Goal: Task Accomplishment & Management: Use online tool/utility

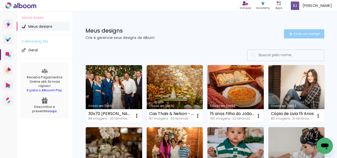
click at [309, 33] on span "Criar um design" at bounding box center [307, 33] width 27 height 3
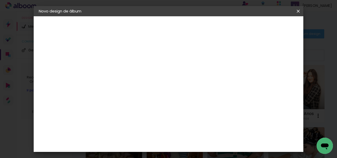
click at [122, 69] on input at bounding box center [122, 69] width 0 height 8
type input "CAPA DE ALBUNS 30X48"
click at [175, 25] on paper-button "Avançar" at bounding box center [162, 27] width 25 height 9
click at [0, 0] on slot "Tamanho Livre" at bounding box center [0, 0] width 0 height 0
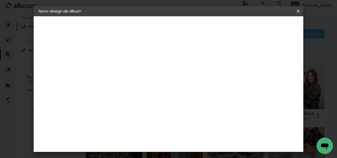
click at [157, 81] on input "[GEOGRAPHIC_DATA]" at bounding box center [132, 81] width 47 height 6
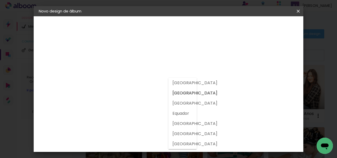
click at [0, 0] on slot "[GEOGRAPHIC_DATA]" at bounding box center [0, 0] width 0 height 0
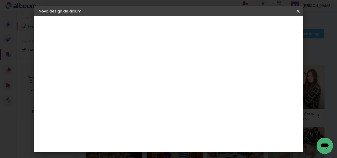
scroll to position [26, 0]
click at [0, 0] on slot "Avançar" at bounding box center [0, 0] width 0 height 0
click at [0, 0] on slot "Voltar" at bounding box center [0, 0] width 0 height 0
click at [175, 30] on paper-button "Avançar" at bounding box center [162, 27] width 25 height 9
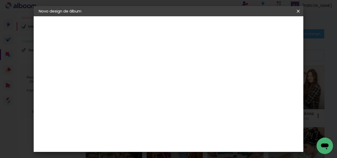
click at [157, 74] on input at bounding box center [135, 71] width 52 height 6
click at [0, 0] on slot "Avançar" at bounding box center [0, 0] width 0 height 0
click at [148, 86] on iron-icon at bounding box center [145, 89] width 6 height 6
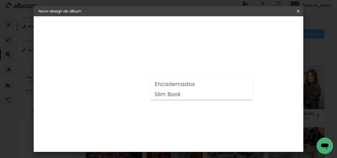
click at [0, 0] on slot "Encadernados" at bounding box center [0, 0] width 0 height 0
type input "Encadernados"
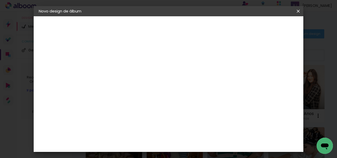
scroll to position [247, 0]
click at [157, 147] on span "30 x 48" at bounding box center [145, 152] width 24 height 10
click at [0, 0] on slot "Avançar" at bounding box center [0, 0] width 0 height 0
click at [164, 54] on div at bounding box center [161, 55] width 5 height 5
type paper-checkbox "on"
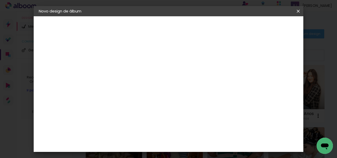
click at [193, 26] on span "Iniciar design" at bounding box center [187, 28] width 12 height 7
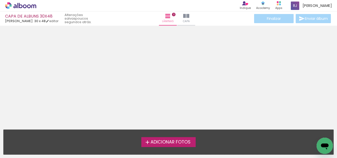
click at [159, 144] on span "Adicionar Fotos" at bounding box center [171, 142] width 40 height 5
click at [0, 0] on input "file" at bounding box center [0, 0] width 0 height 0
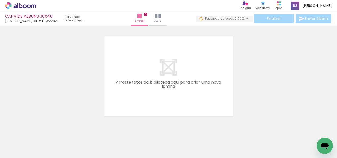
click at [170, 89] on quentale-layouter at bounding box center [168, 76] width 132 height 84
click at [286, 87] on div at bounding box center [168, 69] width 337 height 97
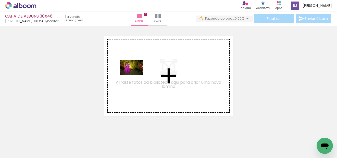
drag, startPoint x: 56, startPoint y: 140, endPoint x: 93, endPoint y: 140, distance: 36.2
click at [138, 73] on quentale-workspace at bounding box center [168, 79] width 337 height 158
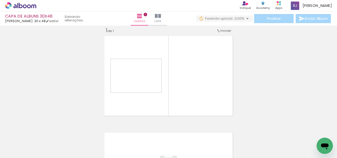
scroll to position [7, 0]
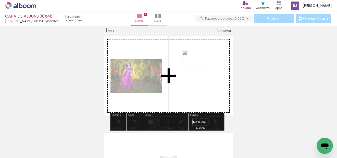
drag, startPoint x: 86, startPoint y: 143, endPoint x: 198, endPoint y: 66, distance: 136.2
click at [198, 66] on quentale-workspace at bounding box center [168, 79] width 337 height 158
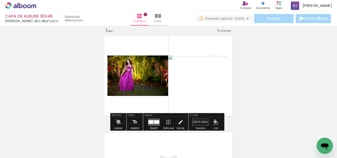
click at [156, 122] on div at bounding box center [156, 122] width 5 height 4
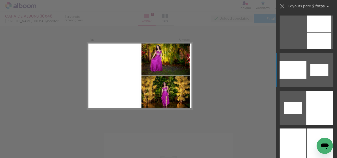
scroll to position [766, 0]
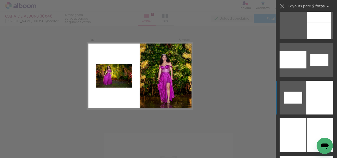
click at [319, 102] on div at bounding box center [320, 98] width 27 height 34
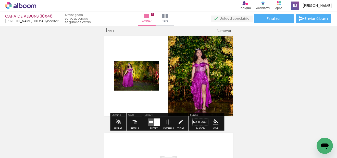
click at [148, 82] on quentale-photo at bounding box center [136, 76] width 45 height 30
click at [295, 69] on div "Inserir lâmina 1 de 1" at bounding box center [168, 118] width 337 height 194
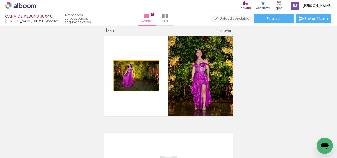
drag, startPoint x: 144, startPoint y: 82, endPoint x: 143, endPoint y: 92, distance: 9.5
click at [143, 92] on quentale-layouter at bounding box center [168, 76] width 132 height 84
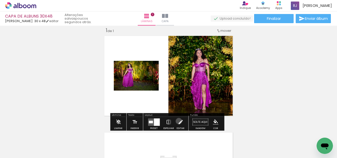
click at [178, 122] on iron-icon at bounding box center [181, 122] width 6 height 10
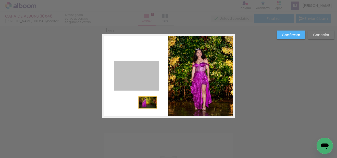
drag, startPoint x: 150, startPoint y: 86, endPoint x: 145, endPoint y: 103, distance: 17.1
click at [145, 103] on quentale-layouter at bounding box center [168, 76] width 132 height 84
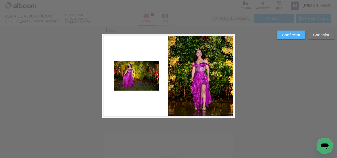
click at [149, 79] on quentale-photo at bounding box center [136, 76] width 45 height 30
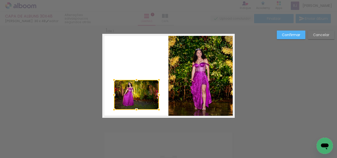
drag, startPoint x: 149, startPoint y: 89, endPoint x: 148, endPoint y: 94, distance: 5.6
click at [148, 94] on div at bounding box center [136, 95] width 45 height 30
click at [245, 78] on div "Confirmar Cancelar" at bounding box center [168, 122] width 337 height 206
click at [213, 82] on quentale-photo at bounding box center [201, 76] width 66 height 84
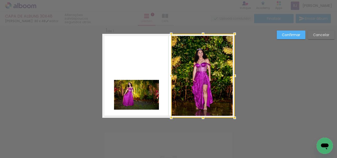
drag, startPoint x: 168, startPoint y: 76, endPoint x: 172, endPoint y: 74, distance: 4.4
click at [172, 74] on div at bounding box center [171, 76] width 10 height 10
click at [81, 52] on div "Confirmar Cancelar" at bounding box center [168, 122] width 337 height 206
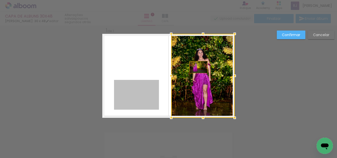
drag, startPoint x: 132, startPoint y: 90, endPoint x: 197, endPoint y: 67, distance: 68.0
click at [197, 67] on album-spread "1 de 1" at bounding box center [168, 76] width 132 height 84
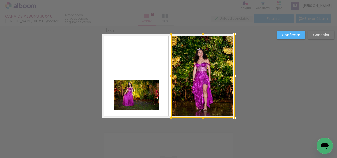
click at [0, 0] on slot "Confirmar" at bounding box center [0, 0] width 0 height 0
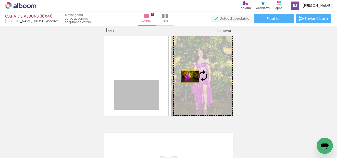
drag, startPoint x: 146, startPoint y: 100, endPoint x: 189, endPoint y: 77, distance: 48.9
click at [0, 0] on slot at bounding box center [0, 0] width 0 height 0
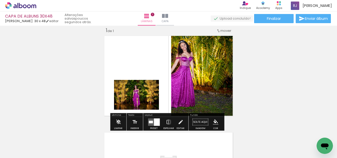
click at [181, 69] on quentale-photo at bounding box center [203, 76] width 64 height 84
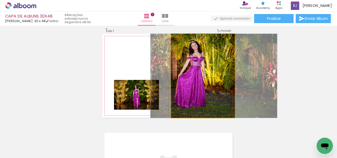
drag, startPoint x: 185, startPoint y: 66, endPoint x: 195, endPoint y: 69, distance: 11.4
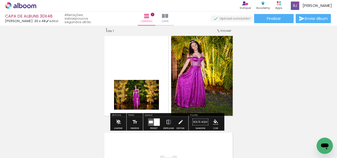
click at [287, 79] on div "Inserir lâmina 1 de 1" at bounding box center [168, 118] width 337 height 194
click at [178, 124] on iron-icon at bounding box center [181, 122] width 6 height 10
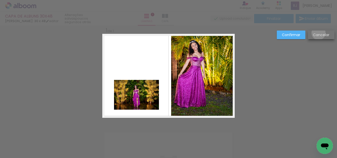
click at [0, 0] on slot "Cancelar" at bounding box center [0, 0] width 0 height 0
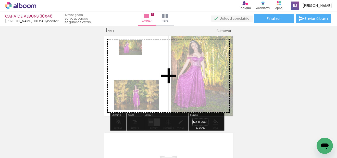
drag, startPoint x: 49, startPoint y: 146, endPoint x: 134, endPoint y: 55, distance: 124.4
click at [134, 55] on quentale-workspace at bounding box center [168, 79] width 337 height 158
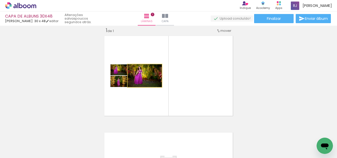
click at [156, 82] on quentale-photo at bounding box center [145, 76] width 34 height 23
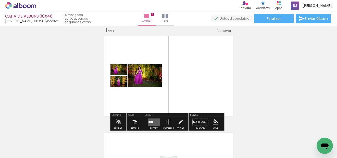
click at [179, 123] on iron-icon at bounding box center [181, 122] width 6 height 10
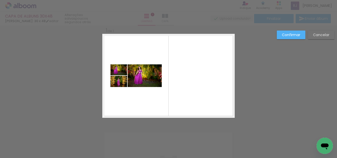
click at [139, 76] on quentale-photo at bounding box center [145, 76] width 34 height 23
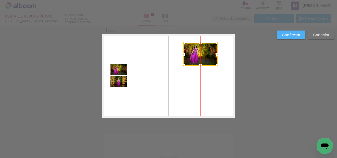
drag, startPoint x: 151, startPoint y: 78, endPoint x: 207, endPoint y: 56, distance: 60.6
click at [207, 56] on div at bounding box center [200, 54] width 34 height 23
click at [119, 70] on quentale-photo at bounding box center [119, 70] width 17 height 11
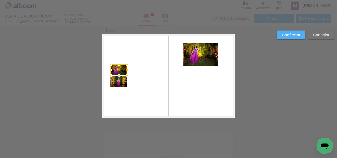
click at [122, 70] on div at bounding box center [127, 70] width 10 height 10
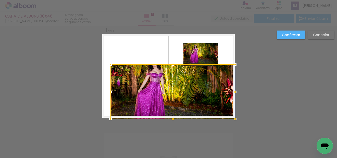
drag, startPoint x: 125, startPoint y: 74, endPoint x: 263, endPoint y: 118, distance: 144.0
click at [263, 118] on div "Inserir lâmina 1 de 1 Confirmar Cancelar" at bounding box center [168, 122] width 337 height 206
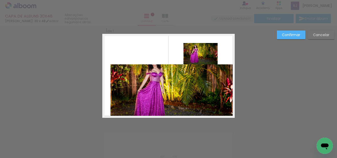
click at [115, 71] on quentale-photo at bounding box center [173, 92] width 124 height 54
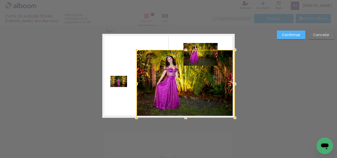
drag, startPoint x: 109, startPoint y: 65, endPoint x: 99, endPoint y: 34, distance: 32.7
click at [102, 36] on album-spread "1 de 1" at bounding box center [168, 76] width 132 height 84
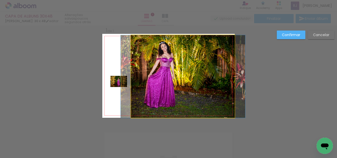
click at [154, 72] on quentale-photo at bounding box center [183, 76] width 104 height 83
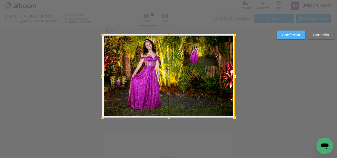
drag, startPoint x: 129, startPoint y: 76, endPoint x: 98, endPoint y: 73, distance: 31.6
click at [98, 73] on div at bounding box center [103, 77] width 10 height 10
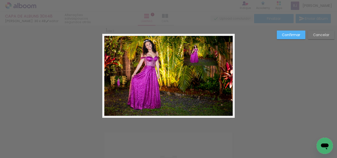
click at [73, 54] on div "Confirmar Cancelar" at bounding box center [168, 122] width 337 height 206
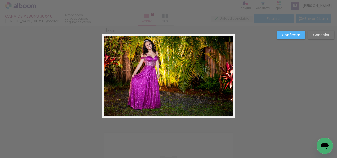
click at [116, 80] on quentale-photo at bounding box center [169, 76] width 132 height 83
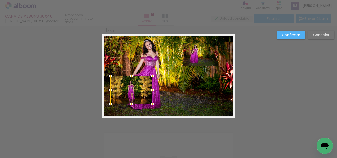
drag, startPoint x: 126, startPoint y: 88, endPoint x: 155, endPoint y: 105, distance: 33.2
click at [155, 105] on div at bounding box center [152, 104] width 10 height 10
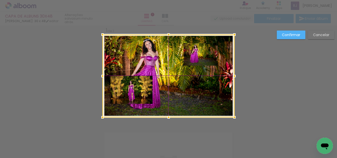
drag, startPoint x: 133, startPoint y: 89, endPoint x: 137, endPoint y: 92, distance: 4.4
click at [137, 92] on div at bounding box center [169, 76] width 132 height 83
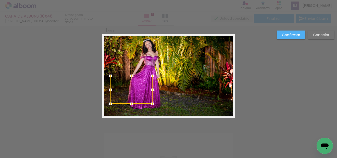
click at [200, 57] on quentale-photo at bounding box center [169, 76] width 132 height 83
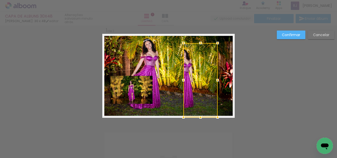
drag, startPoint x: 200, startPoint y: 66, endPoint x: 202, endPoint y: 115, distance: 48.8
click at [202, 115] on div at bounding box center [200, 118] width 10 height 10
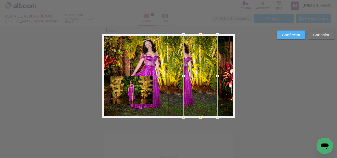
drag, startPoint x: 199, startPoint y: 43, endPoint x: 200, endPoint y: 36, distance: 7.4
click at [200, 36] on div at bounding box center [200, 35] width 10 height 10
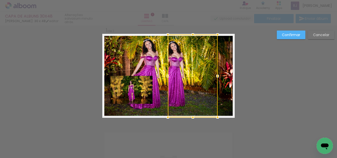
drag, startPoint x: 181, startPoint y: 77, endPoint x: 166, endPoint y: 78, distance: 15.6
click at [166, 78] on div at bounding box center [168, 76] width 10 height 10
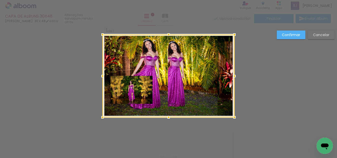
click at [209, 78] on div at bounding box center [169, 76] width 132 height 83
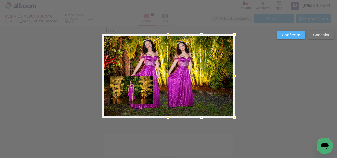
drag, startPoint x: 216, startPoint y: 77, endPoint x: 233, endPoint y: 76, distance: 16.6
click at [233, 76] on div at bounding box center [234, 76] width 10 height 10
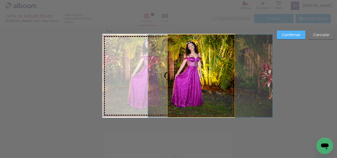
drag, startPoint x: 182, startPoint y: 69, endPoint x: 191, endPoint y: 72, distance: 9.7
click at [0, 0] on slot at bounding box center [0, 0] width 0 height 0
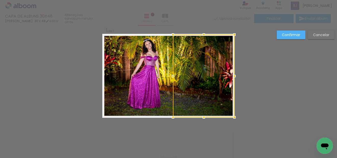
drag, startPoint x: 166, startPoint y: 76, endPoint x: 171, endPoint y: 75, distance: 5.6
click at [171, 75] on div at bounding box center [173, 76] width 10 height 10
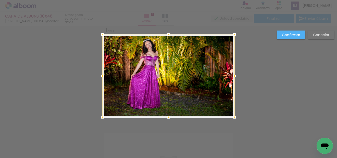
click at [201, 73] on div at bounding box center [169, 76] width 132 height 83
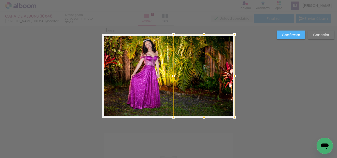
click at [209, 73] on div at bounding box center [204, 76] width 61 height 83
click at [143, 66] on quentale-photo at bounding box center [169, 76] width 132 height 83
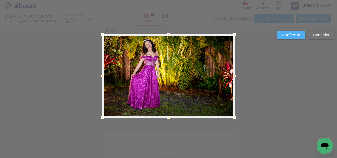
click at [284, 32] on paper-button "Confirmar" at bounding box center [291, 35] width 29 height 9
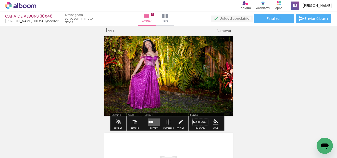
click at [158, 83] on quentale-photo at bounding box center [169, 76] width 132 height 83
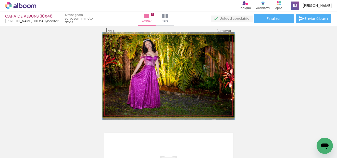
click at [154, 83] on quentale-photo at bounding box center [169, 76] width 132 height 83
click at [153, 84] on quentale-photo at bounding box center [169, 76] width 132 height 83
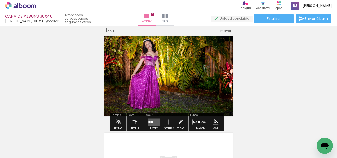
click at [180, 121] on iron-icon at bounding box center [181, 122] width 6 height 10
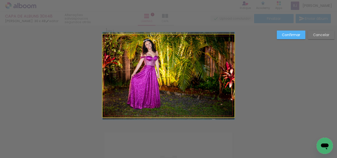
click at [160, 88] on quentale-photo at bounding box center [169, 76] width 132 height 83
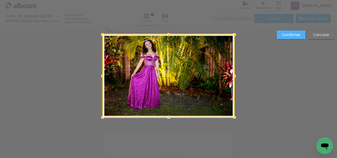
click at [0, 0] on slot "Confirmar" at bounding box center [0, 0] width 0 height 0
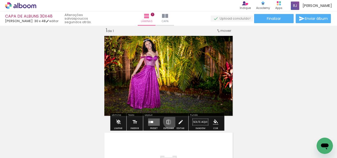
click at [169, 122] on iron-icon at bounding box center [169, 122] width 6 height 10
click at [166, 123] on iron-icon at bounding box center [169, 122] width 6 height 10
click at [137, 62] on quentale-photo at bounding box center [169, 76] width 132 height 83
click at [145, 88] on quentale-photo at bounding box center [169, 76] width 132 height 83
click at [178, 122] on iron-icon at bounding box center [181, 122] width 6 height 10
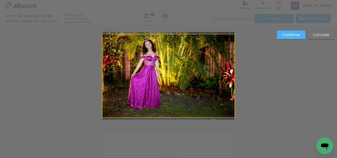
click at [147, 77] on quentale-photo at bounding box center [169, 76] width 132 height 83
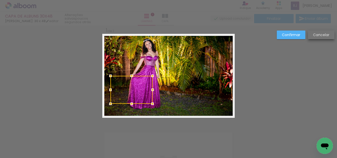
click at [0, 0] on slot "Cancelar" at bounding box center [0, 0] width 0 height 0
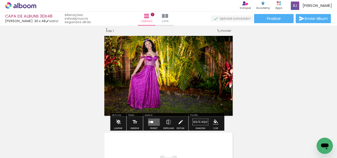
click at [128, 84] on quentale-photo at bounding box center [169, 76] width 132 height 83
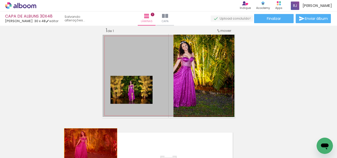
drag, startPoint x: 128, startPoint y: 84, endPoint x: 89, endPoint y: 145, distance: 72.9
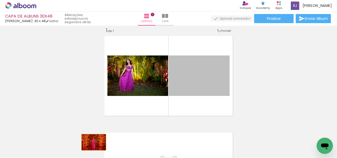
drag, startPoint x: 185, startPoint y: 79, endPoint x: 90, endPoint y: 144, distance: 115.0
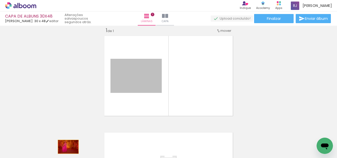
drag, startPoint x: 133, startPoint y: 79, endPoint x: 71, endPoint y: 143, distance: 88.4
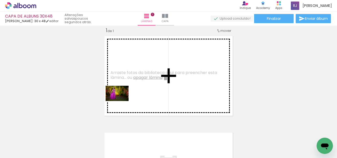
drag, startPoint x: 57, startPoint y: 143, endPoint x: 121, endPoint y: 101, distance: 76.7
click at [121, 101] on quentale-workspace at bounding box center [168, 79] width 337 height 158
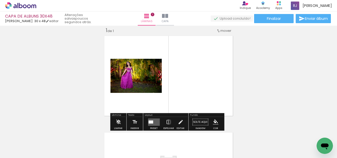
click at [143, 81] on quentale-photo at bounding box center [136, 76] width 51 height 34
click at [168, 121] on iron-icon at bounding box center [169, 122] width 6 height 10
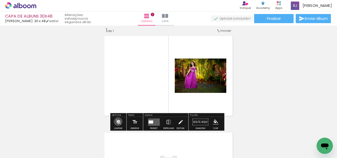
click at [118, 122] on iron-icon at bounding box center [119, 122] width 6 height 10
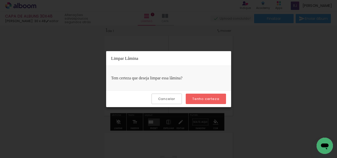
click at [168, 102] on paper-button "Cancelar" at bounding box center [167, 99] width 30 height 10
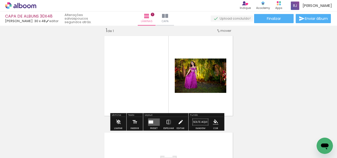
click at [180, 122] on iron-icon at bounding box center [181, 122] width 6 height 10
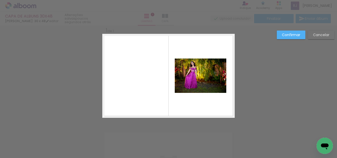
click at [184, 83] on quentale-photo at bounding box center [201, 76] width 52 height 34
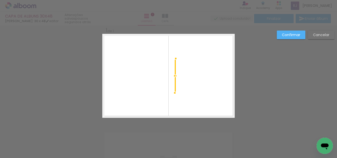
drag, startPoint x: 223, startPoint y: 76, endPoint x: 123, endPoint y: 78, distance: 99.6
click at [111, 79] on album-spread "1 de 1" at bounding box center [168, 76] width 132 height 84
click at [0, 0] on slot "Cancelar" at bounding box center [0, 0] width 0 height 0
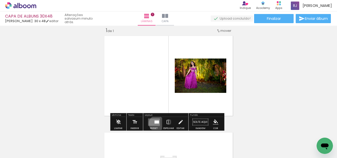
click at [155, 124] on quentale-layouter at bounding box center [154, 122] width 12 height 7
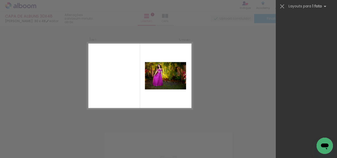
scroll to position [0, 0]
